Goal: Complete application form: Complete application form

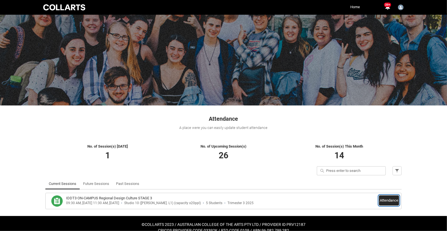
click at [390, 200] on button "Attendance" at bounding box center [389, 201] width 20 height 10
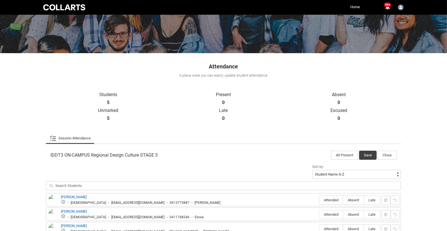
scroll to position [118, 0]
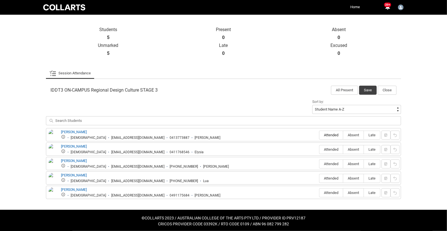
click at [326, 133] on span "Attended" at bounding box center [331, 135] width 24 height 4
click at [319, 135] on input "Attended" at bounding box center [319, 135] width 0 height 0
type lightning-radio-group "Attended"
radio input "true"
click at [326, 148] on span "Attended" at bounding box center [331, 150] width 24 height 4
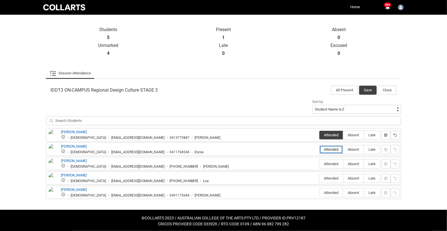
click at [319, 150] on input "Attended" at bounding box center [319, 150] width 0 height 0
type lightning-radio-group "Attended"
radio input "true"
click at [328, 162] on span "Attended" at bounding box center [331, 164] width 24 height 4
click at [319, 164] on input "Attended" at bounding box center [319, 164] width 0 height 0
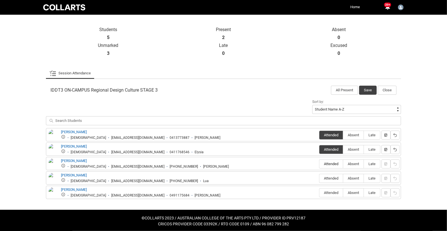
type lightning-radio-group "Attended"
radio input "true"
click at [326, 178] on span "Attended" at bounding box center [331, 179] width 24 height 4
click at [319, 178] on input "Attended" at bounding box center [319, 178] width 0 height 0
type lightning-radio-group "Attended"
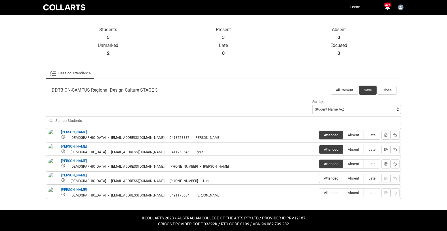
radio input "true"
click at [331, 191] on span "Attended" at bounding box center [331, 193] width 24 height 4
click at [319, 193] on input "Attended" at bounding box center [319, 193] width 0 height 0
type lightning-radio-group "Attended"
radio input "true"
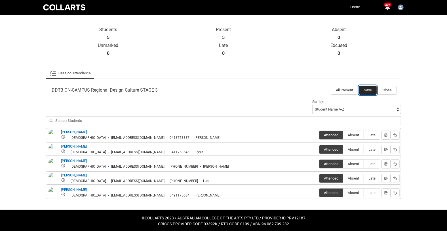
click at [367, 88] on button "Save" at bounding box center [368, 90] width 18 height 9
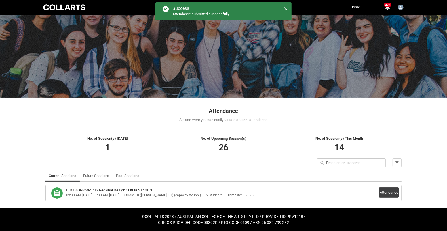
scroll to position [7, 0]
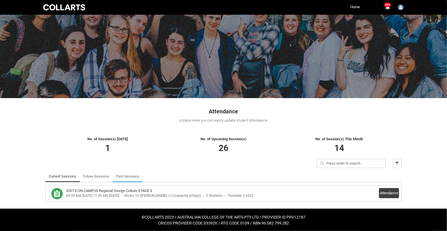
click at [128, 176] on link "Past Sessions" at bounding box center [127, 176] width 23 height 11
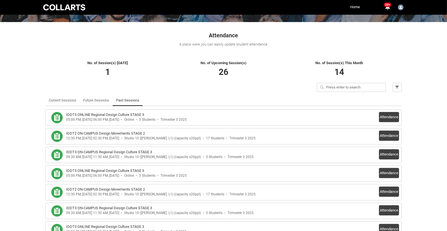
scroll to position [76, 0]
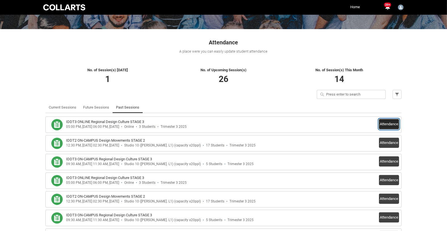
click at [388, 123] on button "Attendance" at bounding box center [389, 124] width 20 height 10
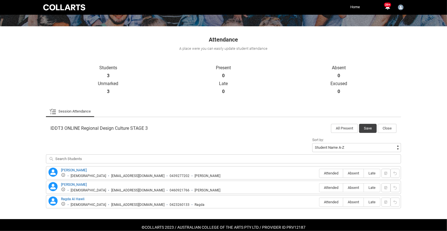
scroll to position [89, 0]
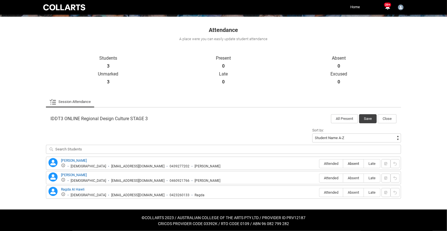
click at [356, 162] on span "Absent" at bounding box center [353, 164] width 20 height 4
click at [343, 164] on input "Absent" at bounding box center [343, 164] width 0 height 0
type lightning-radio-group "Absent"
radio input "true"
click at [354, 178] on span "Absent" at bounding box center [353, 178] width 20 height 4
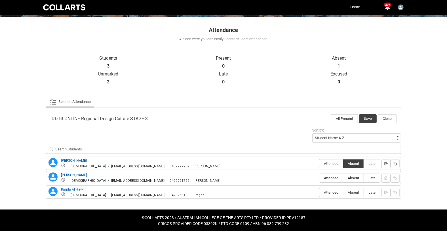
click at [343, 178] on input "Absent" at bounding box center [343, 178] width 0 height 0
type lightning-radio-group "Absent"
radio input "true"
click at [353, 189] on label "Absent" at bounding box center [353, 193] width 20 height 9
click at [343, 193] on input "Absent" at bounding box center [343, 193] width 0 height 0
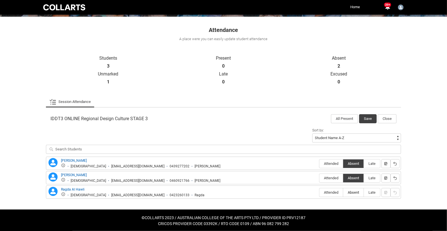
type lightning-radio-group "Absent"
radio input "true"
click at [372, 118] on button "Save" at bounding box center [368, 118] width 18 height 9
